Goal: Task Accomplishment & Management: Manage account settings

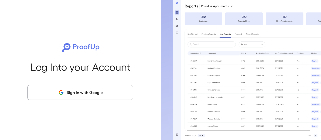
click at [100, 96] on button "Sign in with Google" at bounding box center [80, 92] width 106 height 15
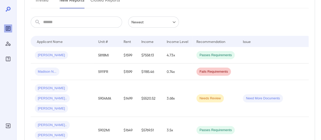
scroll to position [76, 0]
click at [209, 95] on span "Needs Review" at bounding box center [209, 97] width 27 height 5
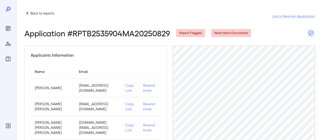
scroll to position [122, 0]
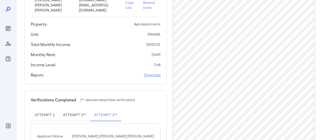
click at [147, 77] on link "Download" at bounding box center [152, 74] width 16 height 5
click at [153, 77] on link "Download" at bounding box center [152, 74] width 16 height 5
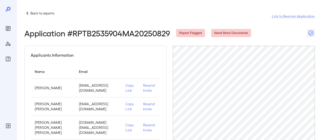
click at [27, 13] on icon at bounding box center [27, 13] width 6 height 6
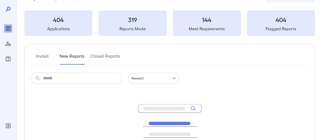
scroll to position [17, 0]
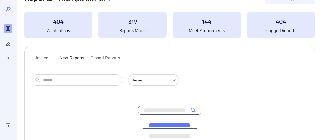
click at [50, 64] on button "Invited" at bounding box center [42, 60] width 23 height 12
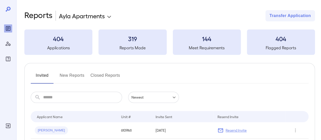
click at [292, 100] on div "​ ​ Newest ******" at bounding box center [170, 97] width 278 height 11
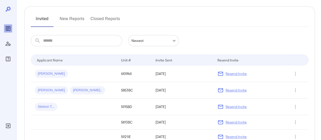
scroll to position [103, 0]
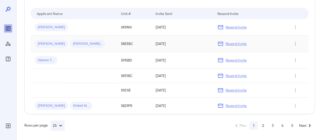
click at [235, 41] on p "Resend Invite" at bounding box center [236, 43] width 21 height 5
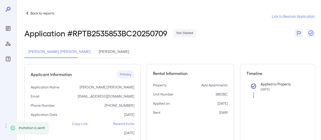
click at [28, 12] on icon at bounding box center [27, 13] width 6 height 6
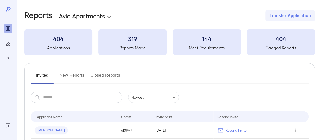
click at [76, 76] on button "New Reports" at bounding box center [72, 77] width 25 height 12
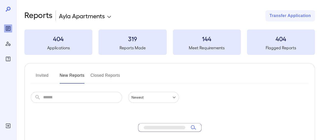
click at [312, 74] on div "Invited New Reports Closed Reports ​ ​ Newest ****** No matching results found.…" at bounding box center [169, 139] width 291 height 153
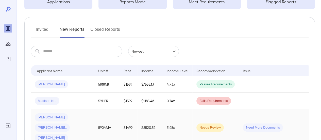
scroll to position [46, 0]
click at [38, 28] on button "Invited" at bounding box center [42, 32] width 23 height 12
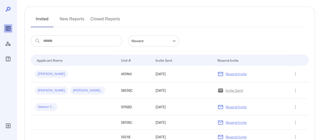
scroll to position [59, 0]
